Goal: Information Seeking & Learning: Learn about a topic

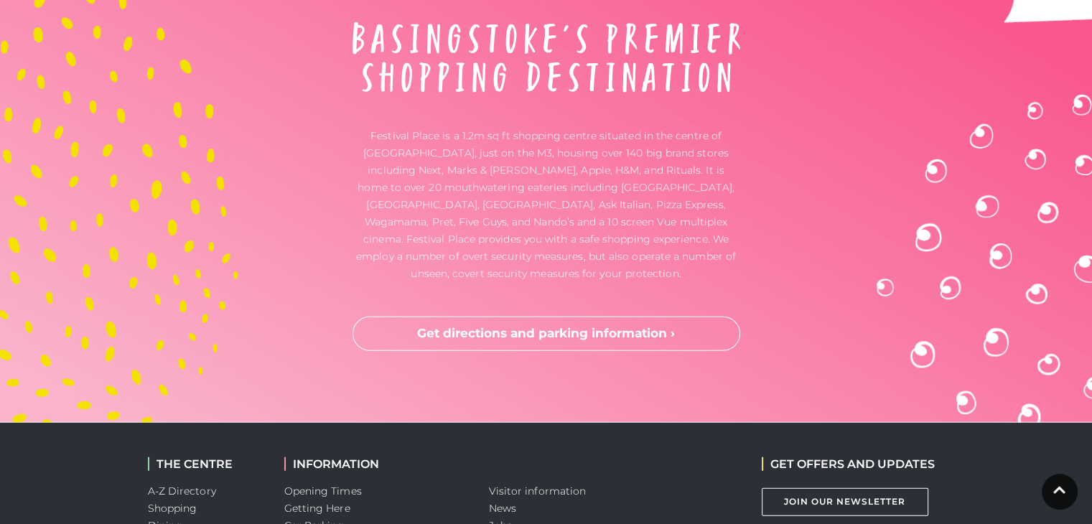
scroll to position [3895, 0]
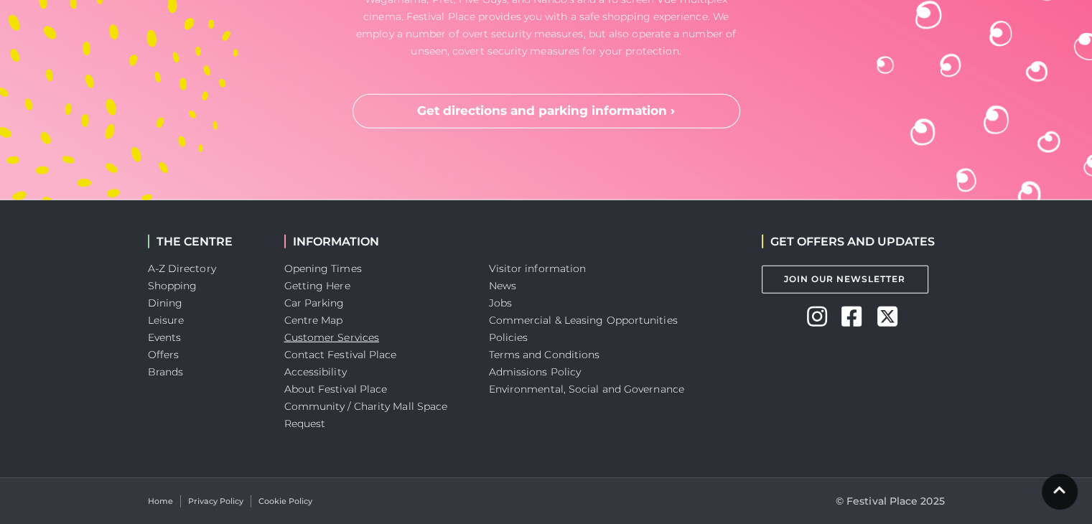
click at [338, 340] on link "Customer Services" at bounding box center [331, 337] width 95 height 13
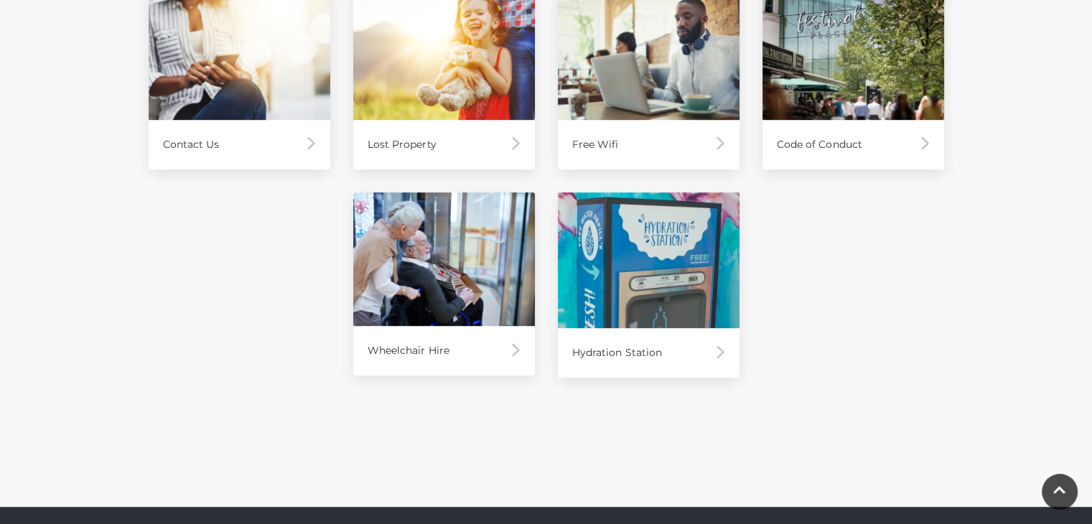
scroll to position [968, 0]
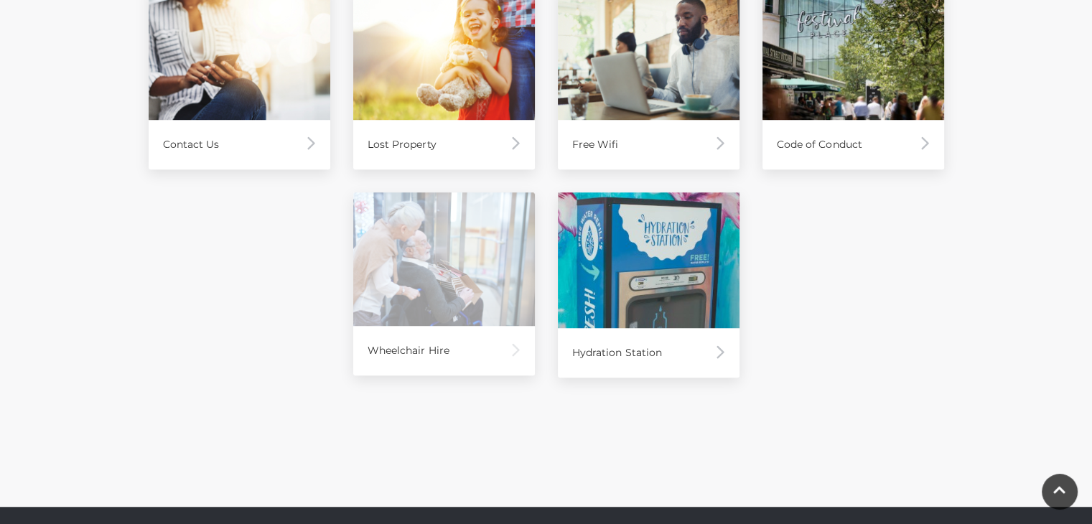
click at [439, 263] on img at bounding box center [444, 259] width 182 height 134
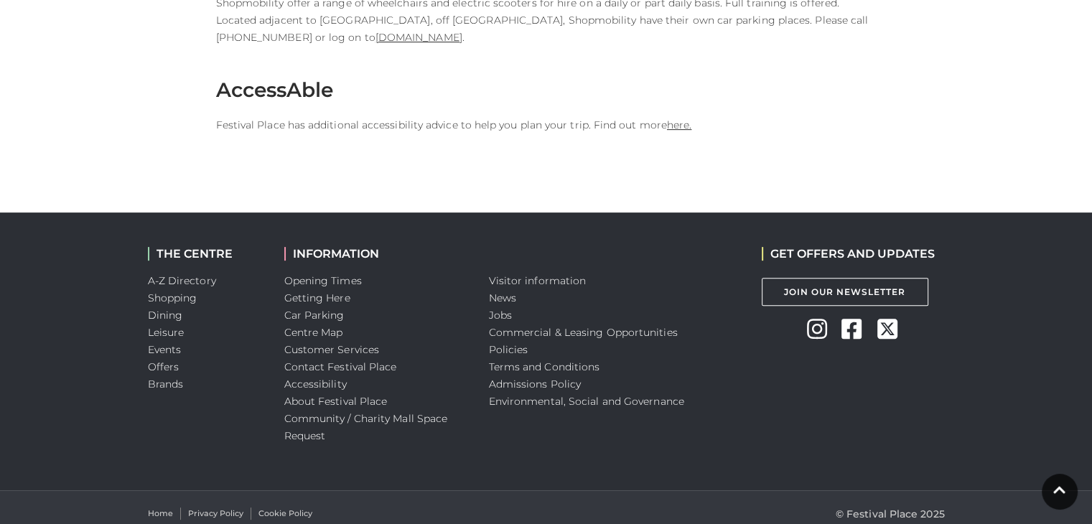
scroll to position [462, 0]
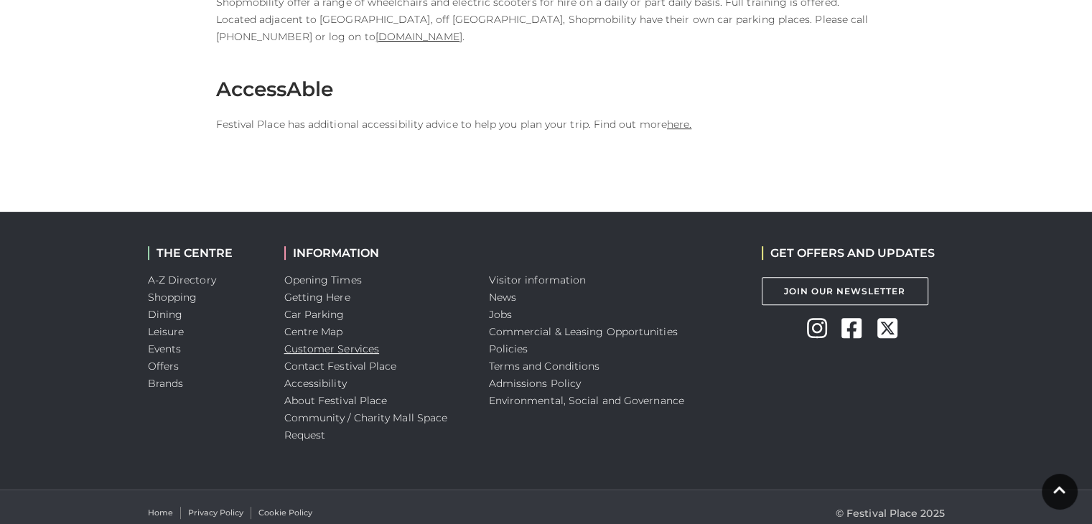
click at [353, 351] on link "Customer Services" at bounding box center [331, 348] width 95 height 13
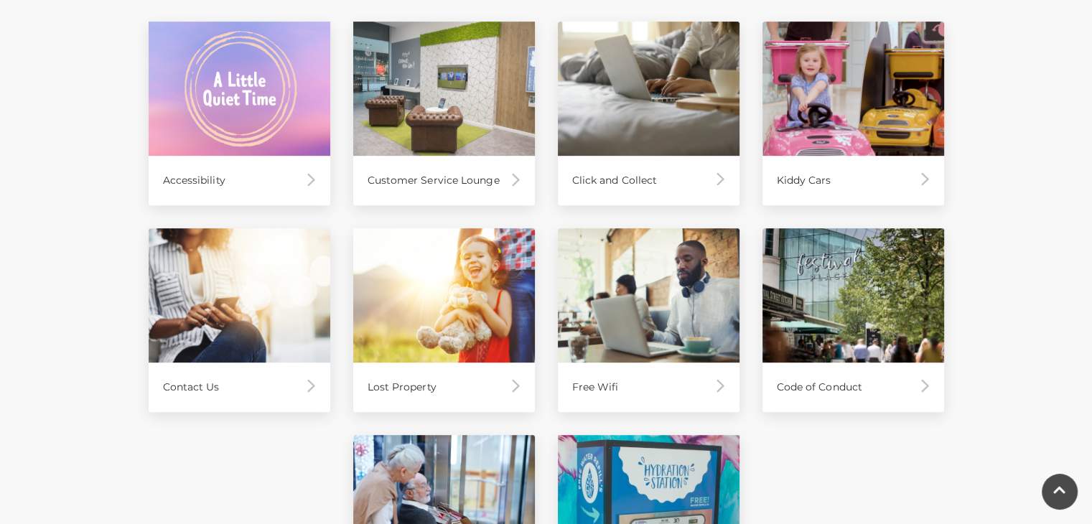
scroll to position [611, 0]
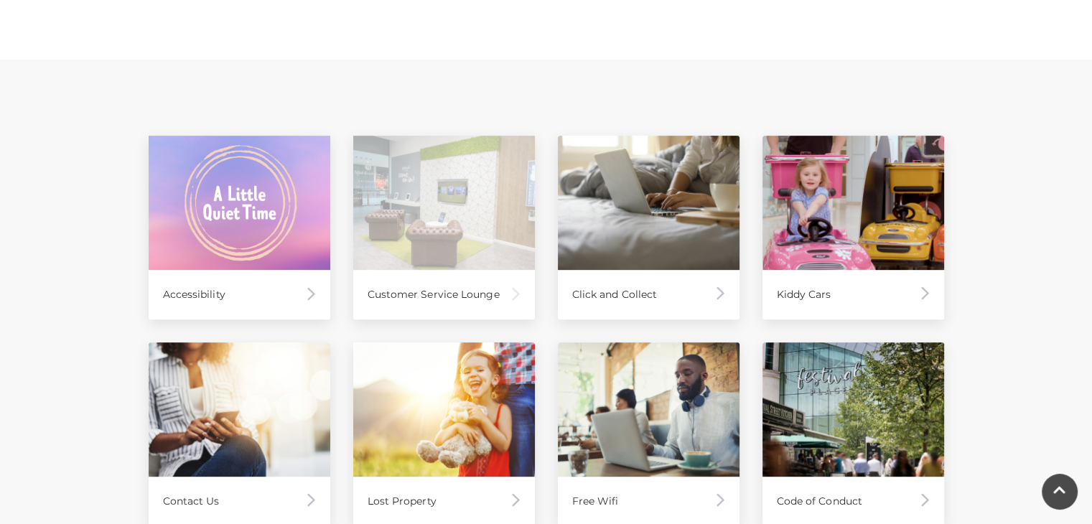
click at [465, 218] on img at bounding box center [444, 203] width 182 height 134
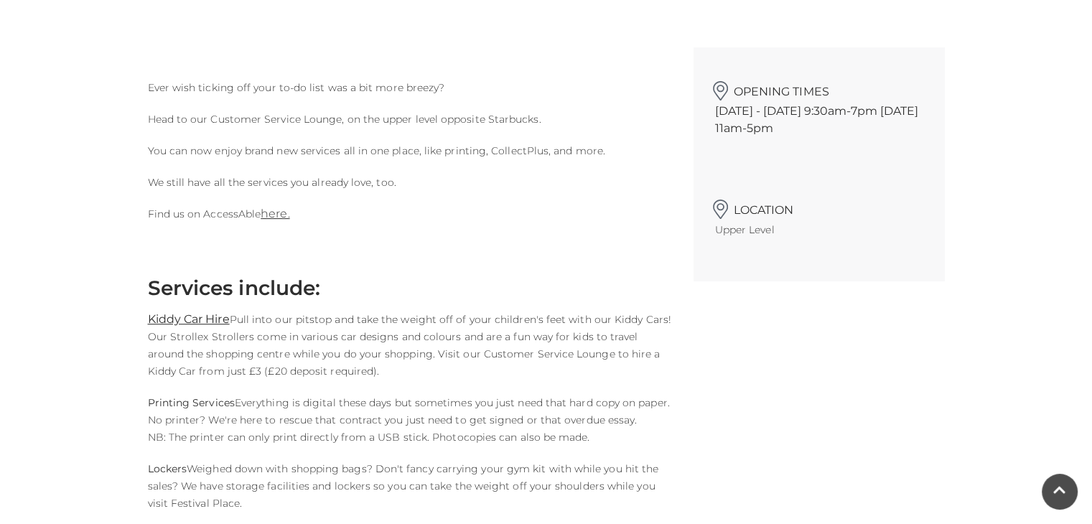
scroll to position [381, 0]
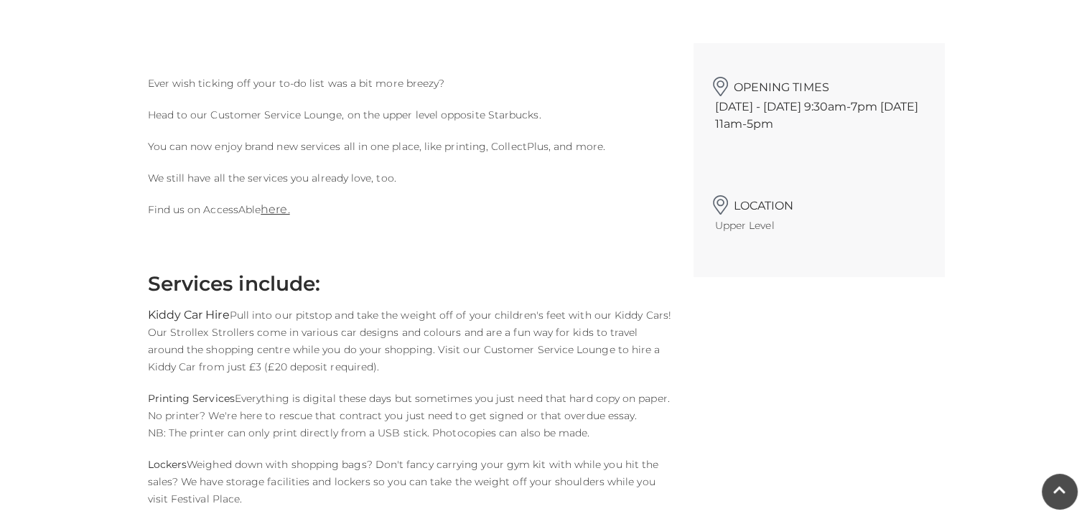
click at [176, 308] on strong "Kiddy Car Hire" at bounding box center [189, 315] width 82 height 14
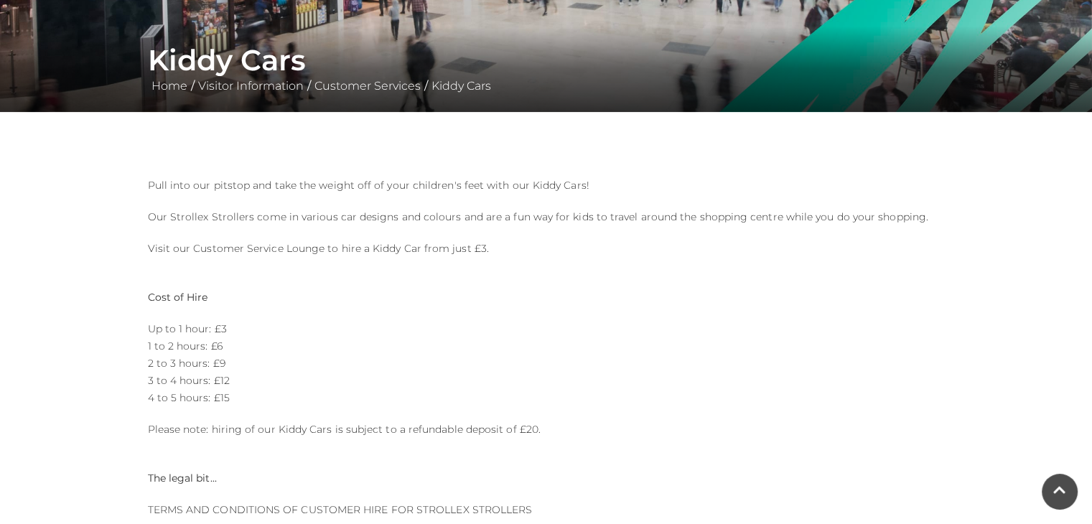
scroll to position [247, 0]
